Goal: Information Seeking & Learning: Learn about a topic

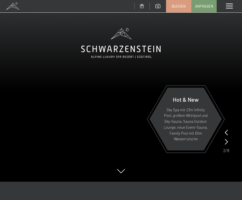
click at [228, 5] on span at bounding box center [229, 6] width 7 height 5
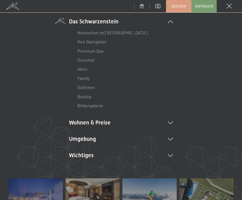
scroll to position [46, 0]
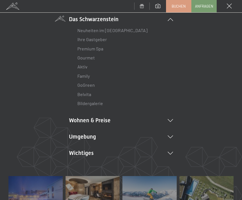
click at [75, 135] on li "Umgebung Das Ahrntal Ski & Winter Skifahren Skischule Wandern & [PERSON_NAME] W…" at bounding box center [121, 136] width 104 height 8
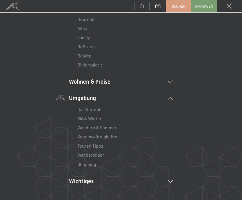
scroll to position [88, 0]
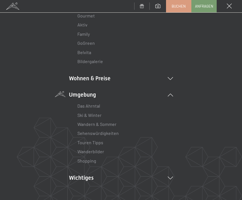
click at [82, 150] on link "Wanderbilder" at bounding box center [90, 150] width 27 height 5
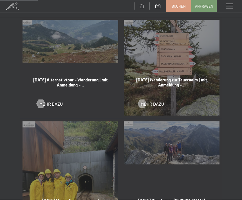
scroll to position [279, 0]
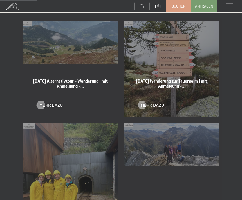
click at [44, 102] on span "Mehr dazu" at bounding box center [50, 105] width 23 height 6
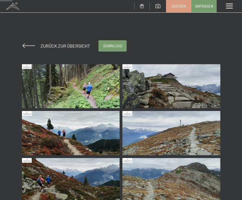
scroll to position [24, 0]
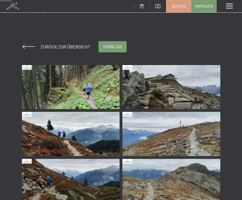
click at [53, 91] on img at bounding box center [71, 87] width 98 height 44
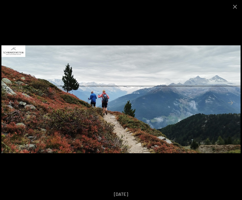
click at [231, 5] on button "Close gallery" at bounding box center [235, 6] width 14 height 13
